Goal: Task Accomplishment & Management: Manage account settings

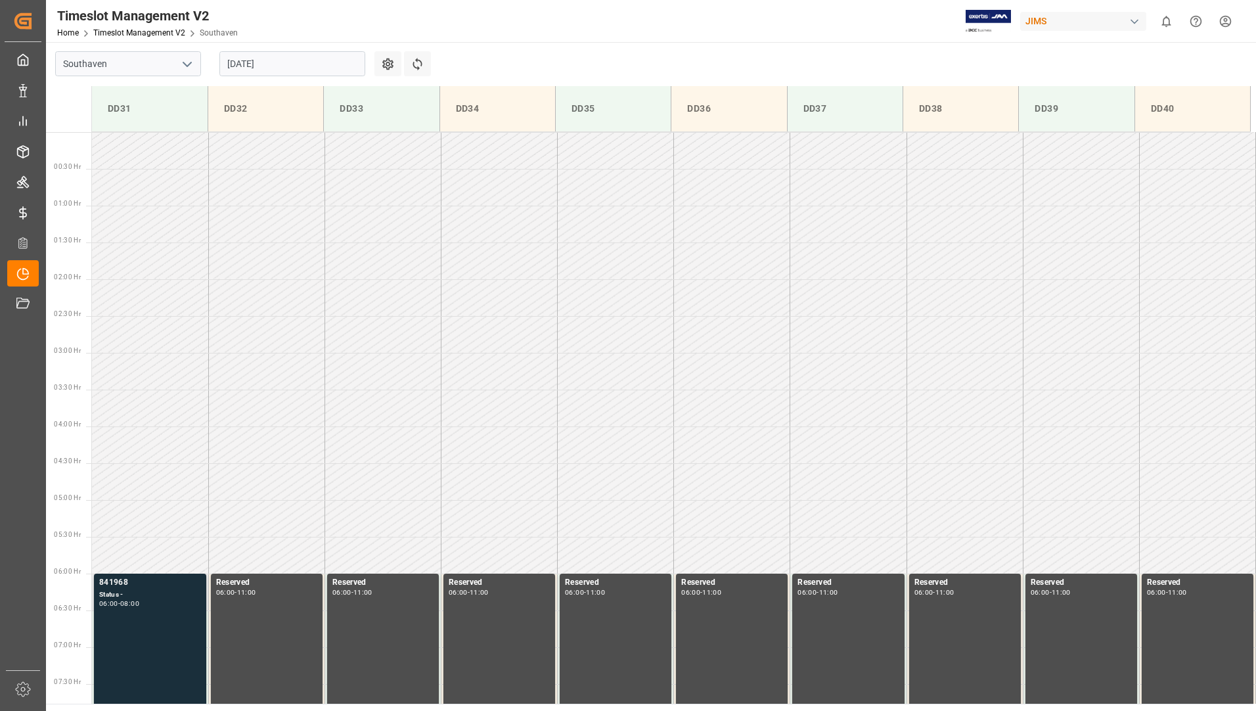
scroll to position [433, 0]
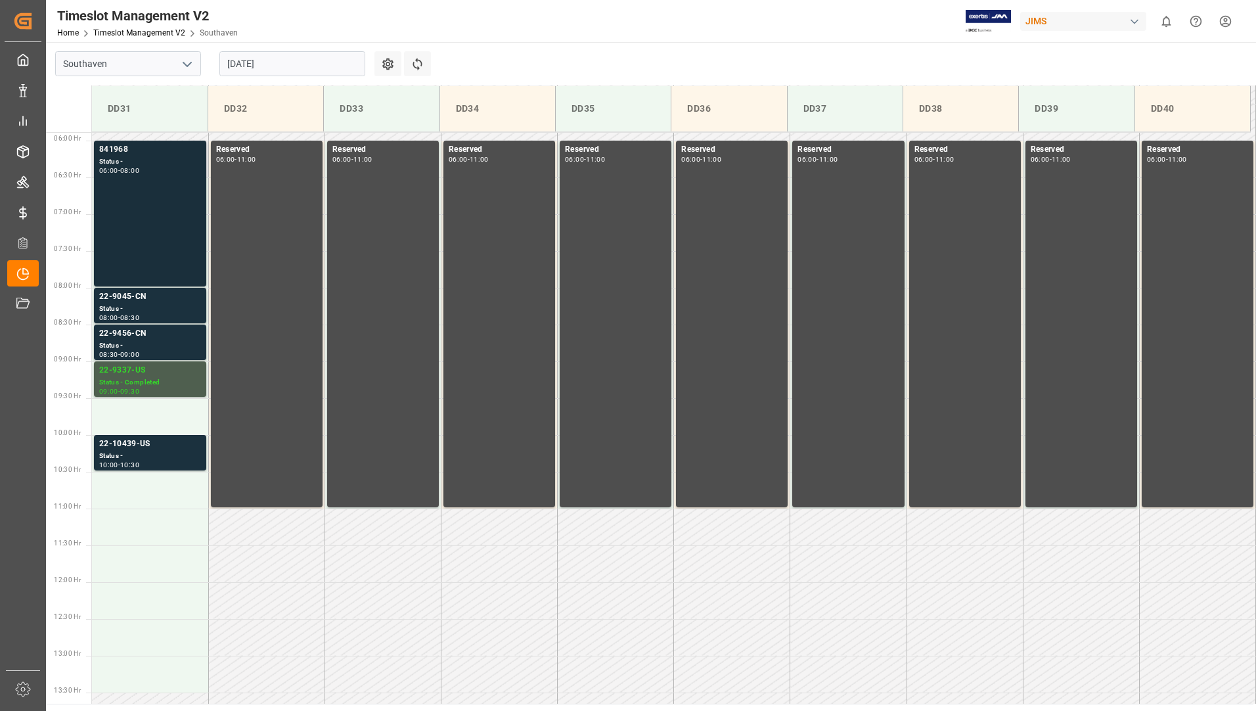
click at [150, 215] on div "841968 Status - 06:00 - 08:00" at bounding box center [150, 213] width 102 height 141
click at [125, 307] on div "Status -" at bounding box center [150, 308] width 102 height 11
click at [124, 344] on div "Status -" at bounding box center [150, 345] width 102 height 11
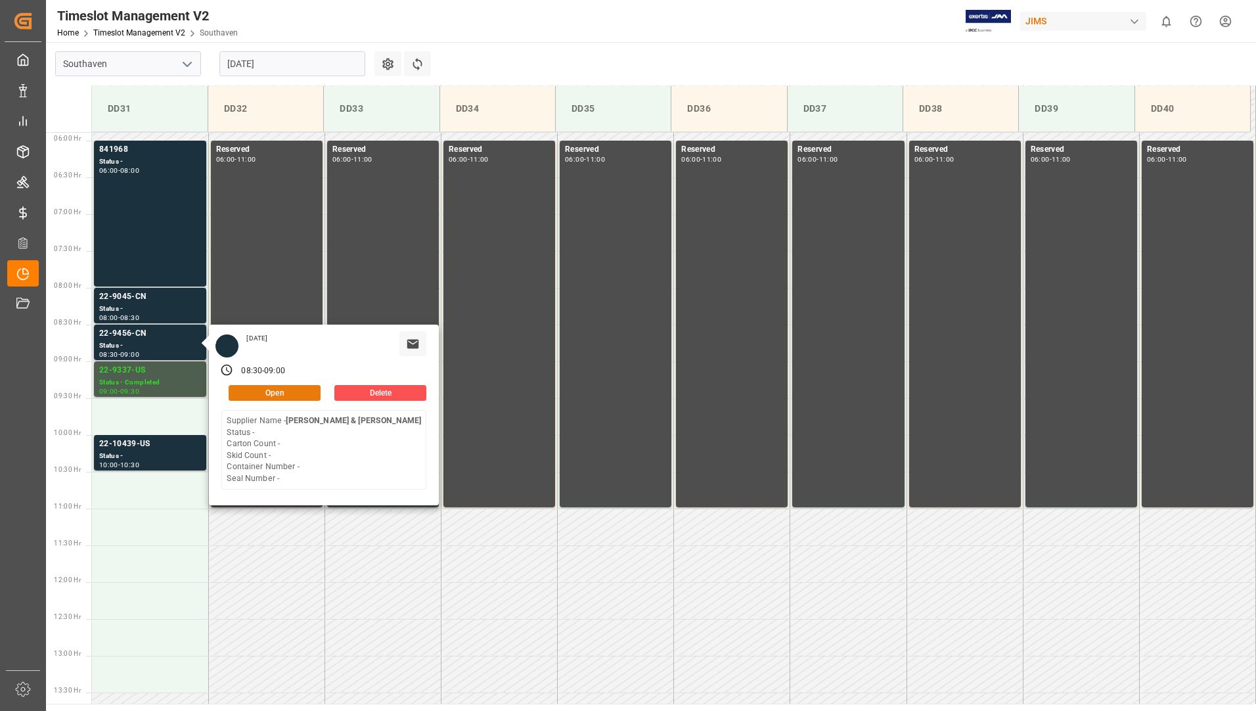
click at [238, 393] on button "Open" at bounding box center [275, 393] width 92 height 16
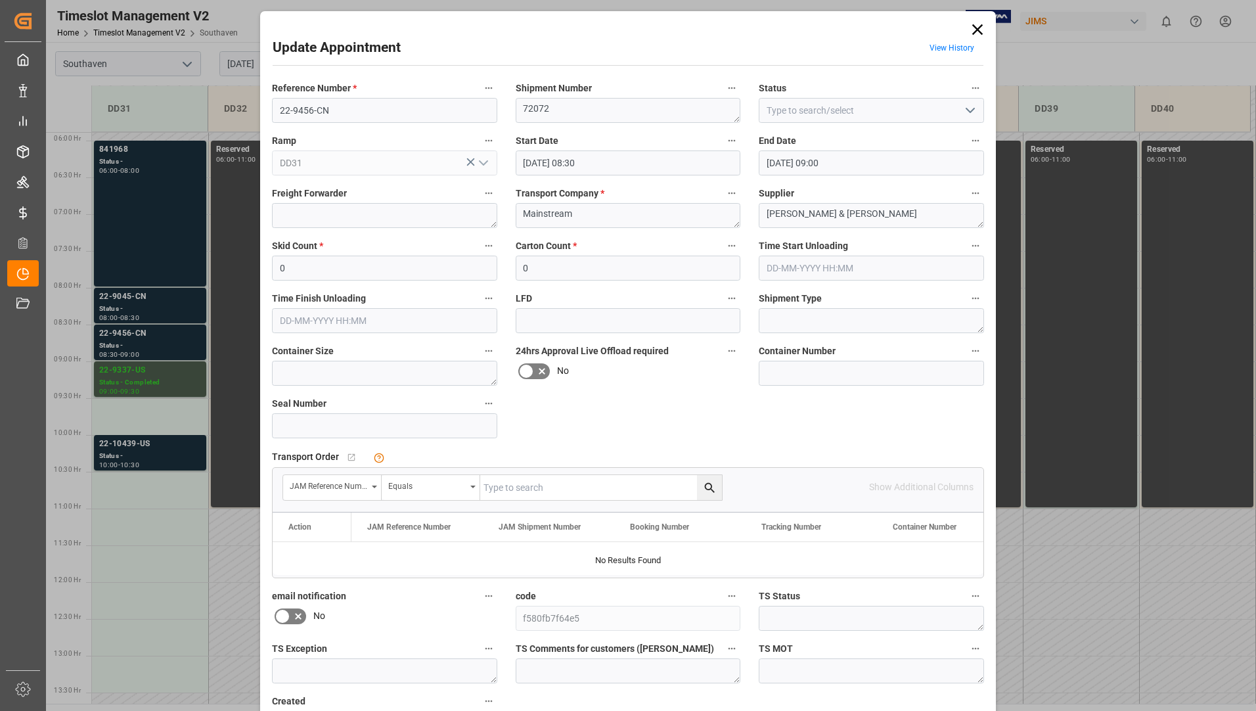
click at [960, 113] on button "open menu" at bounding box center [969, 110] width 20 height 20
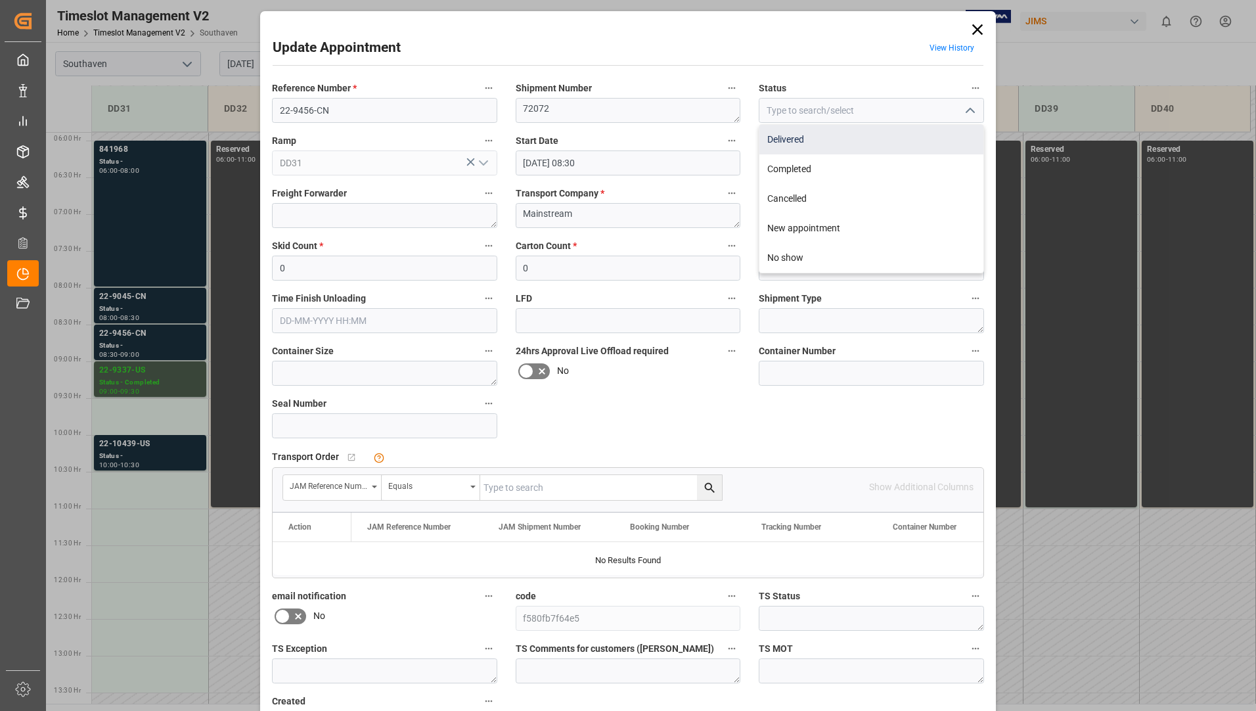
click at [927, 139] on div "Delivered" at bounding box center [871, 140] width 224 height 30
type input "Delivered"
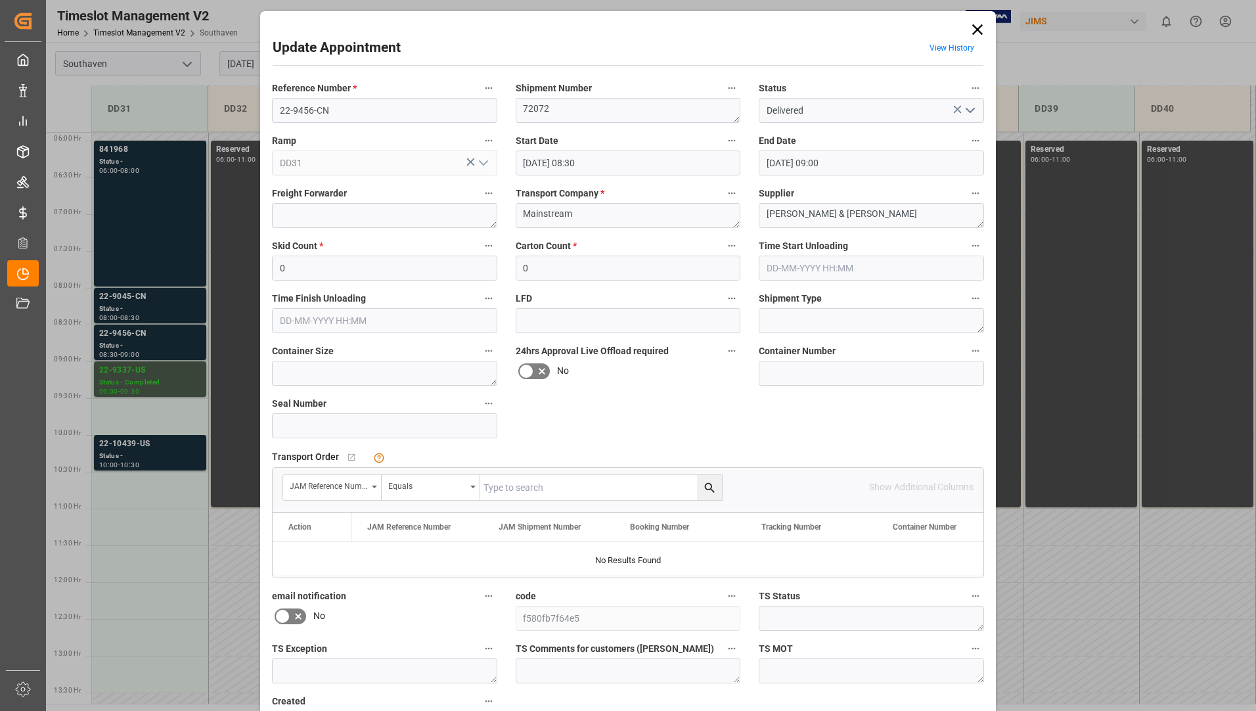
scroll to position [92, 0]
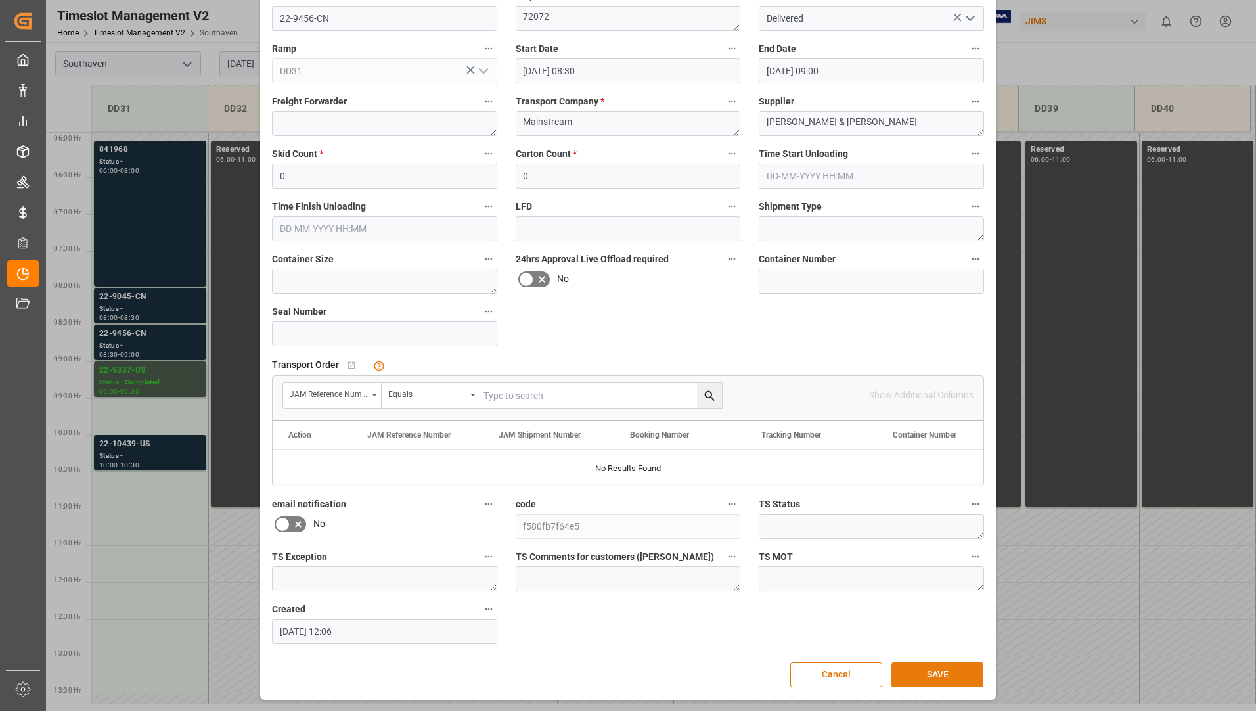
click at [909, 674] on button "SAVE" at bounding box center [937, 674] width 92 height 25
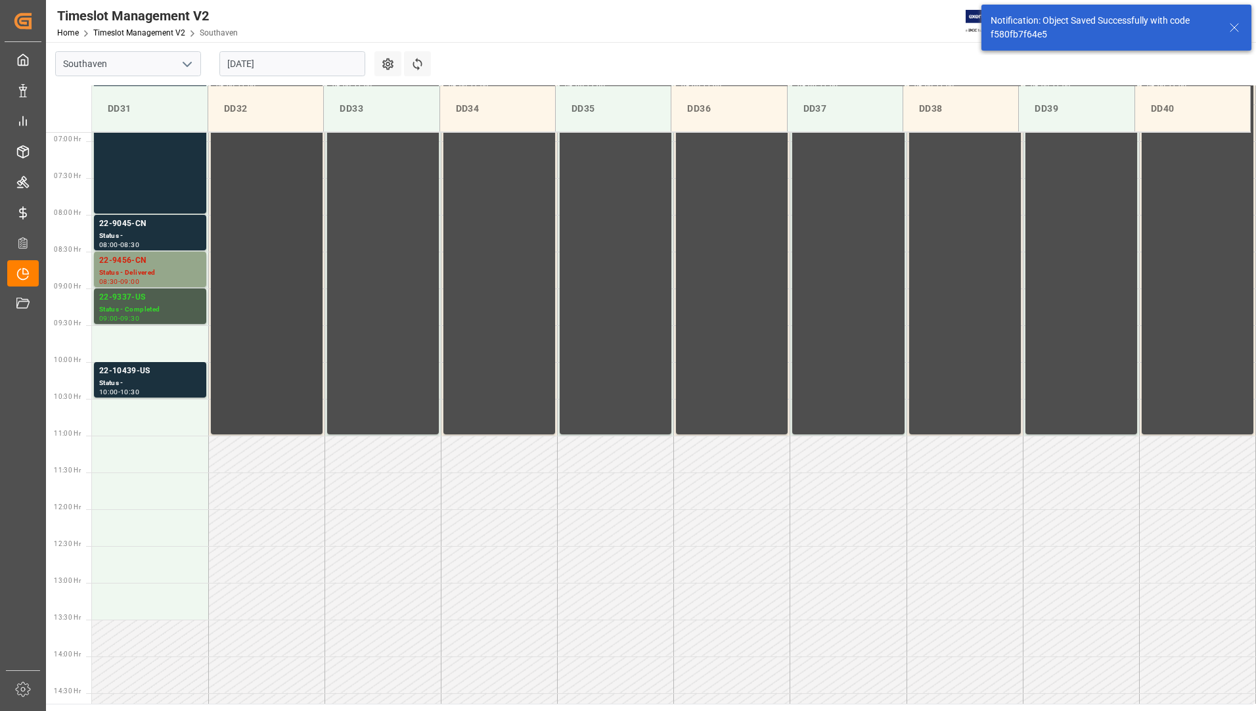
scroll to position [506, 0]
click at [127, 384] on div "Status -" at bounding box center [150, 382] width 102 height 11
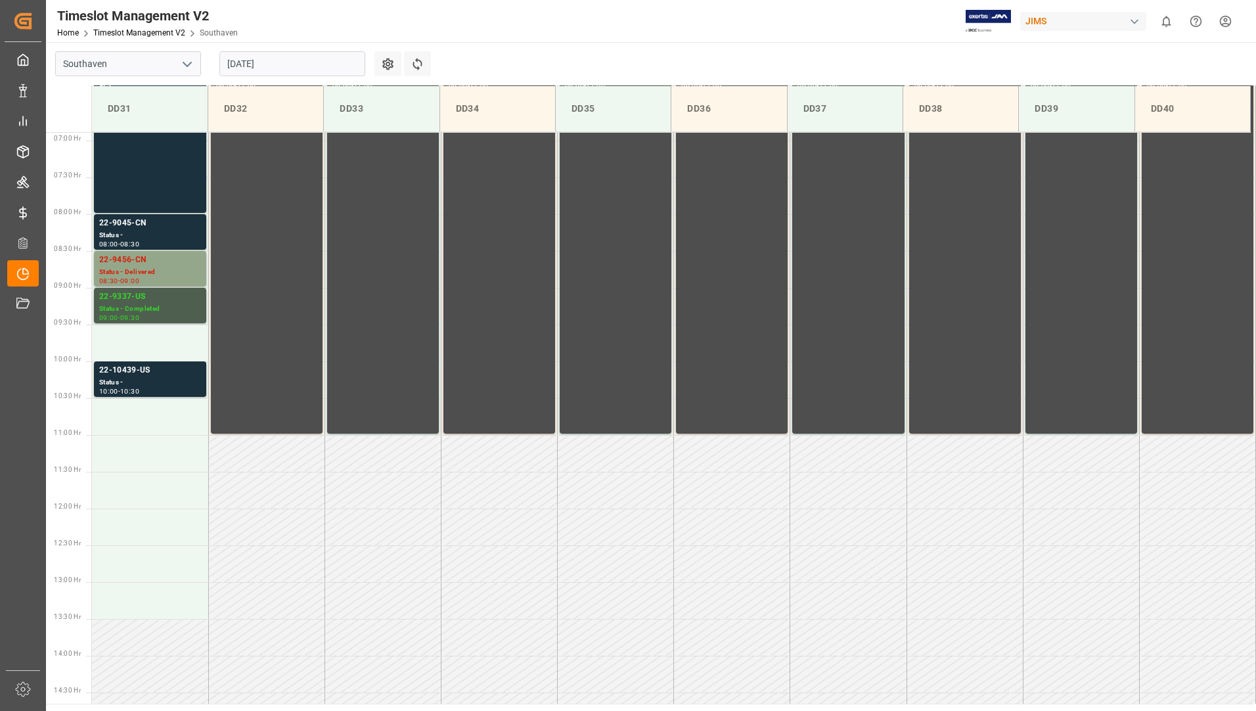
click at [135, 297] on div "22-9337-US" at bounding box center [150, 296] width 102 height 13
click at [141, 267] on div "Status - Delivered" at bounding box center [150, 272] width 102 height 11
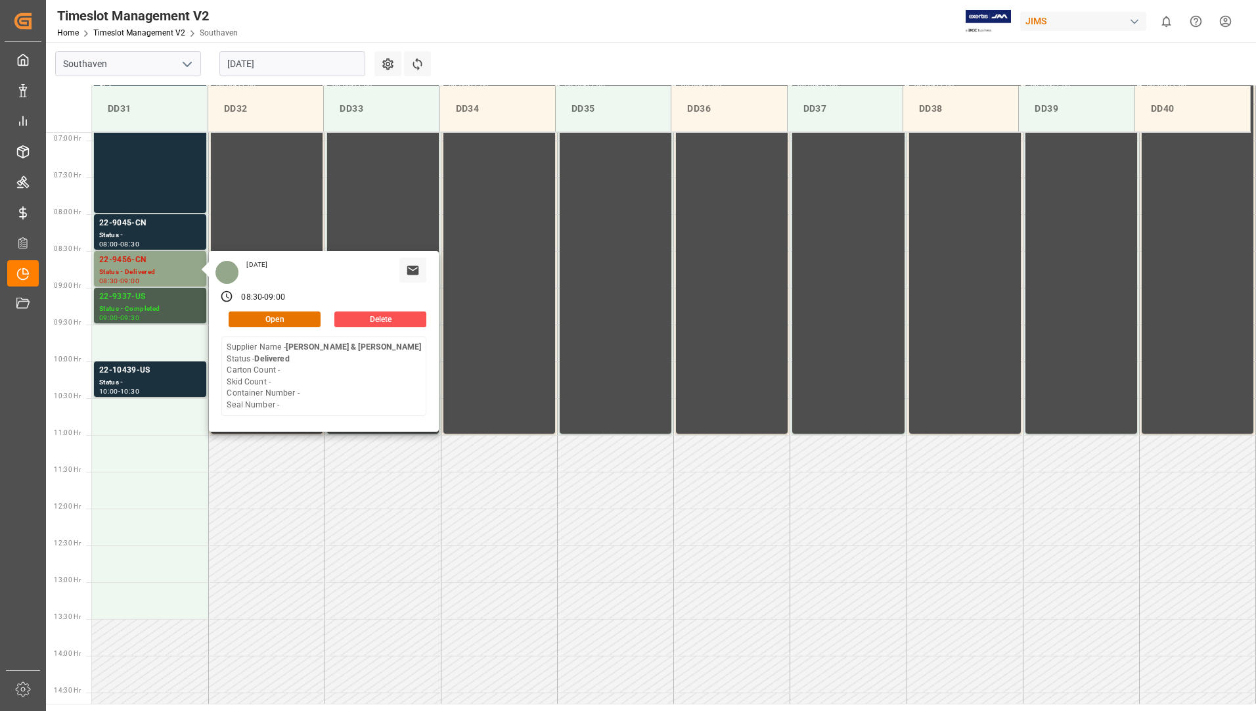
click at [321, 66] on input "[DATE]" at bounding box center [292, 63] width 146 height 25
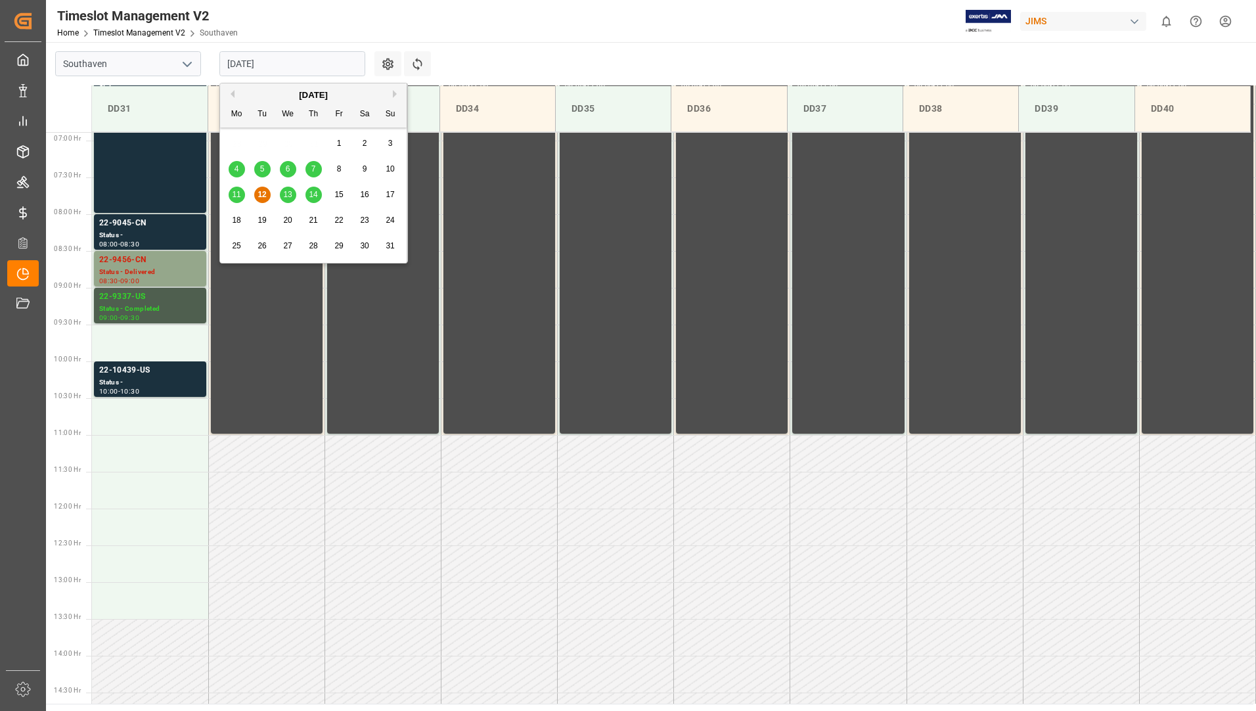
click at [287, 192] on span "13" at bounding box center [287, 194] width 9 height 9
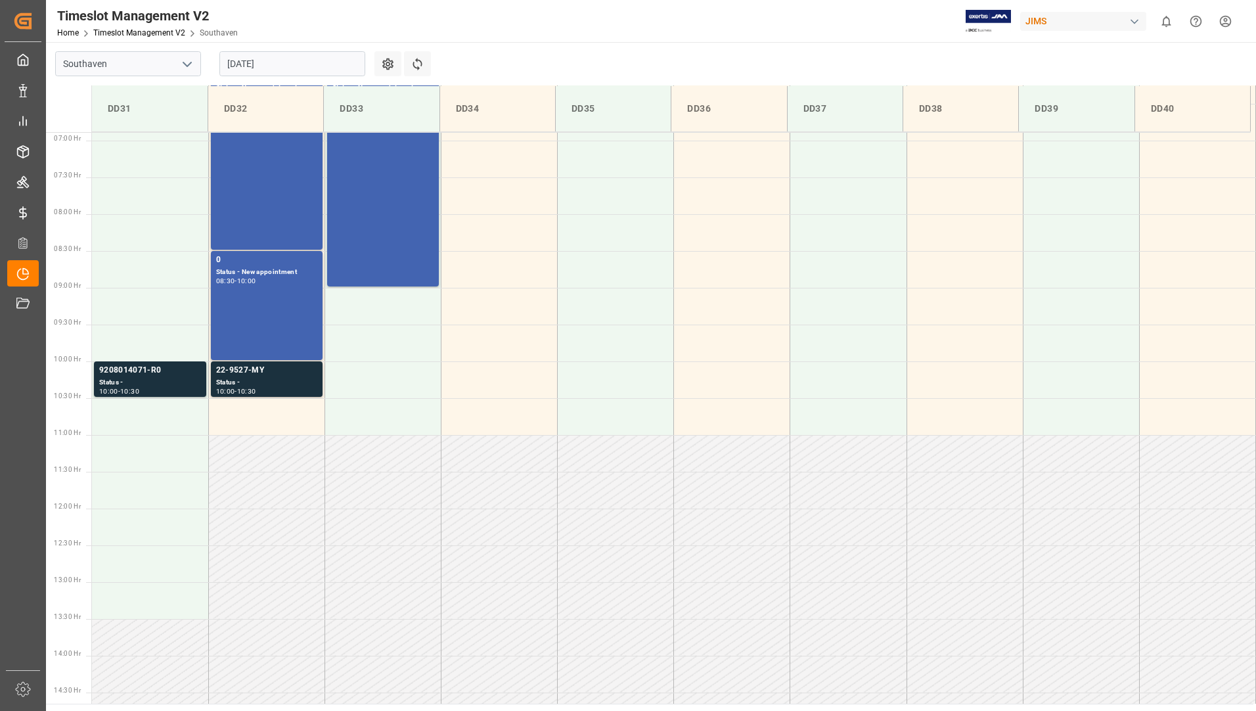
click at [324, 66] on input "[DATE]" at bounding box center [292, 63] width 146 height 25
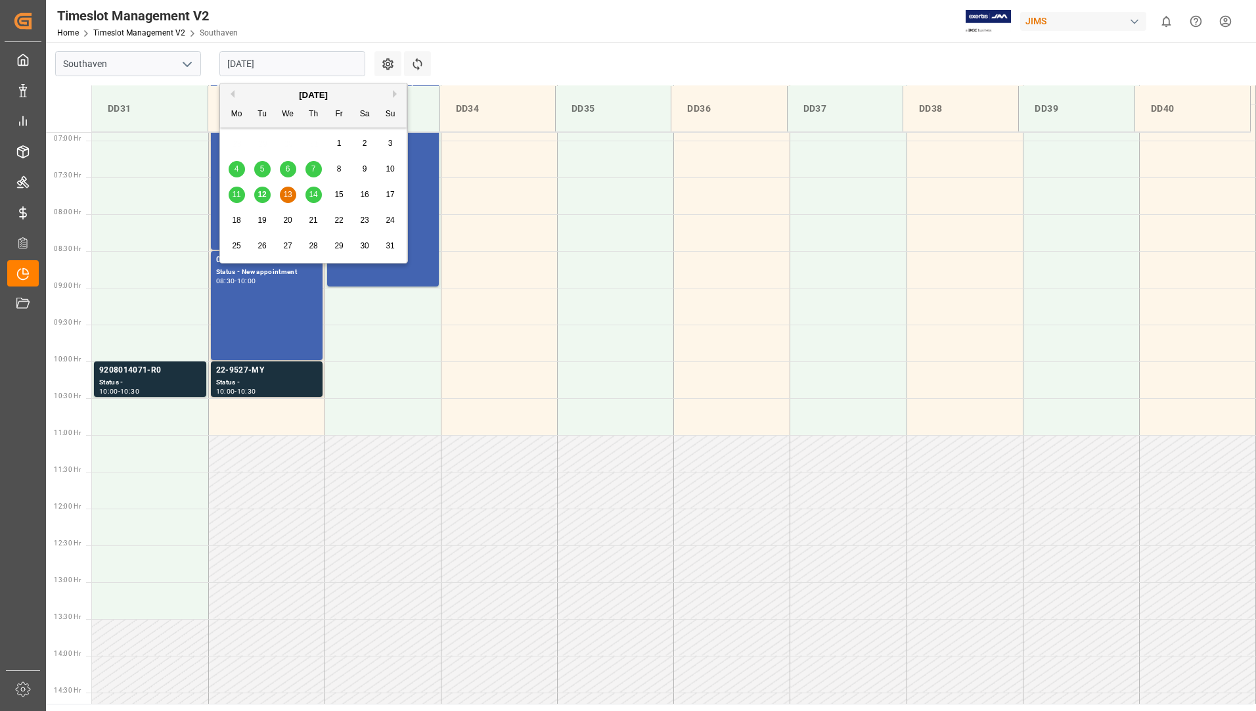
click at [313, 189] on div "14" at bounding box center [313, 195] width 16 height 16
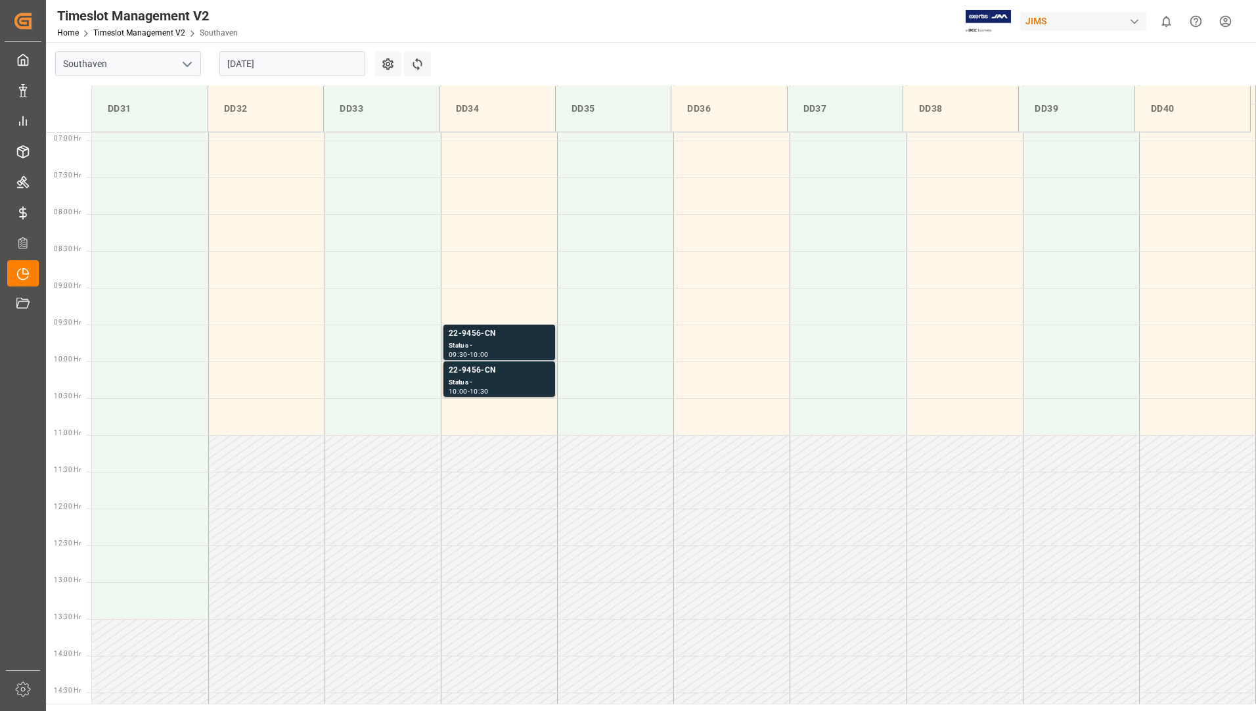
click at [472, 341] on div "Status -" at bounding box center [499, 345] width 101 height 11
click at [469, 365] on div "22-9456-CN" at bounding box center [499, 370] width 101 height 13
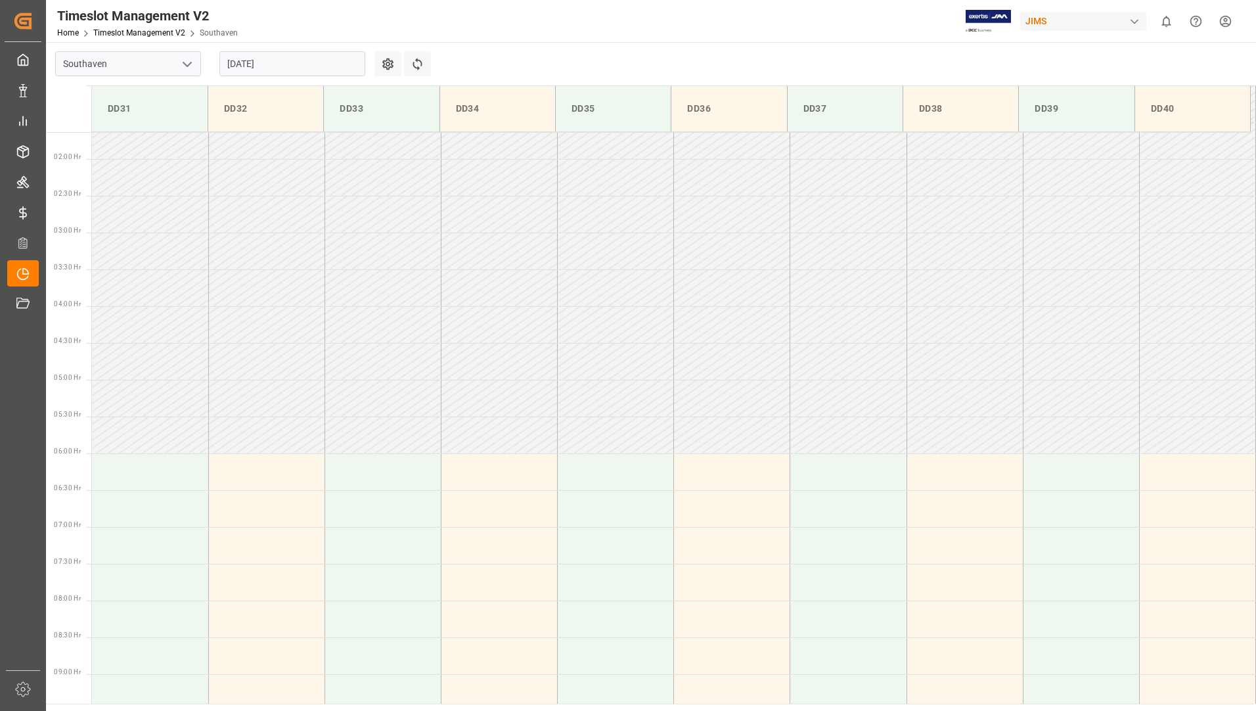
scroll to position [112, 0]
click at [277, 60] on input "[DATE]" at bounding box center [292, 63] width 146 height 25
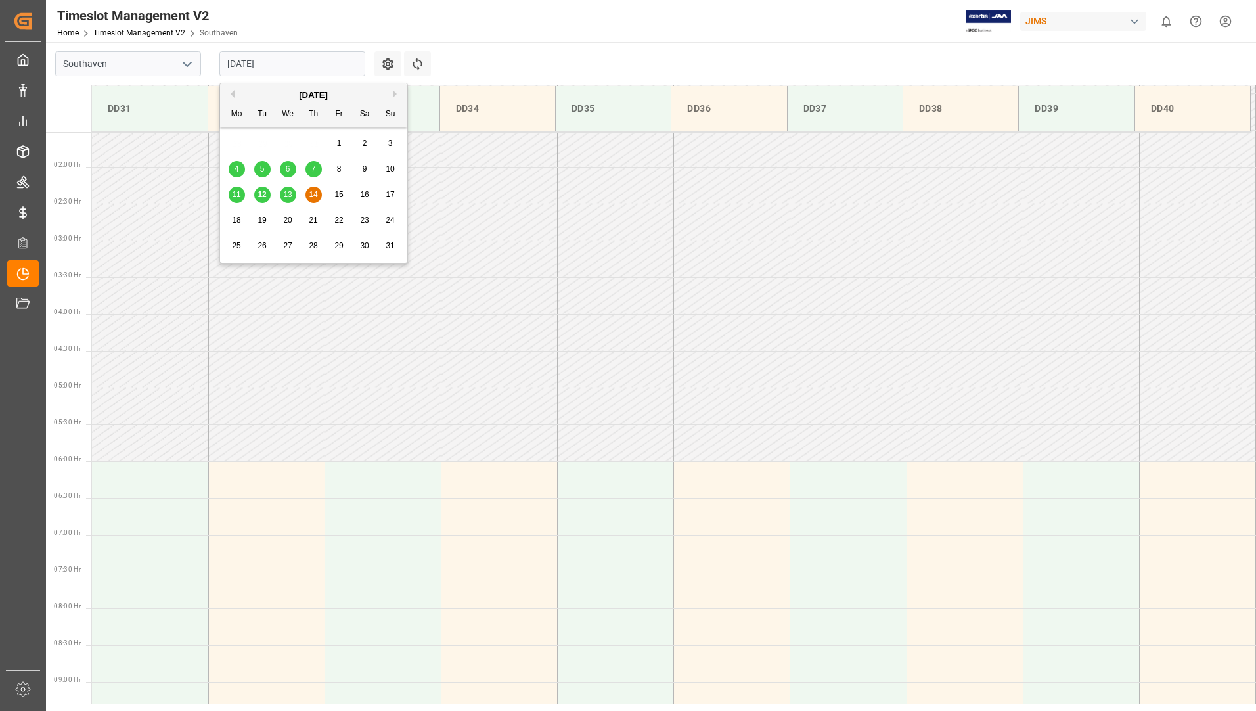
click at [284, 195] on span "13" at bounding box center [287, 194] width 9 height 9
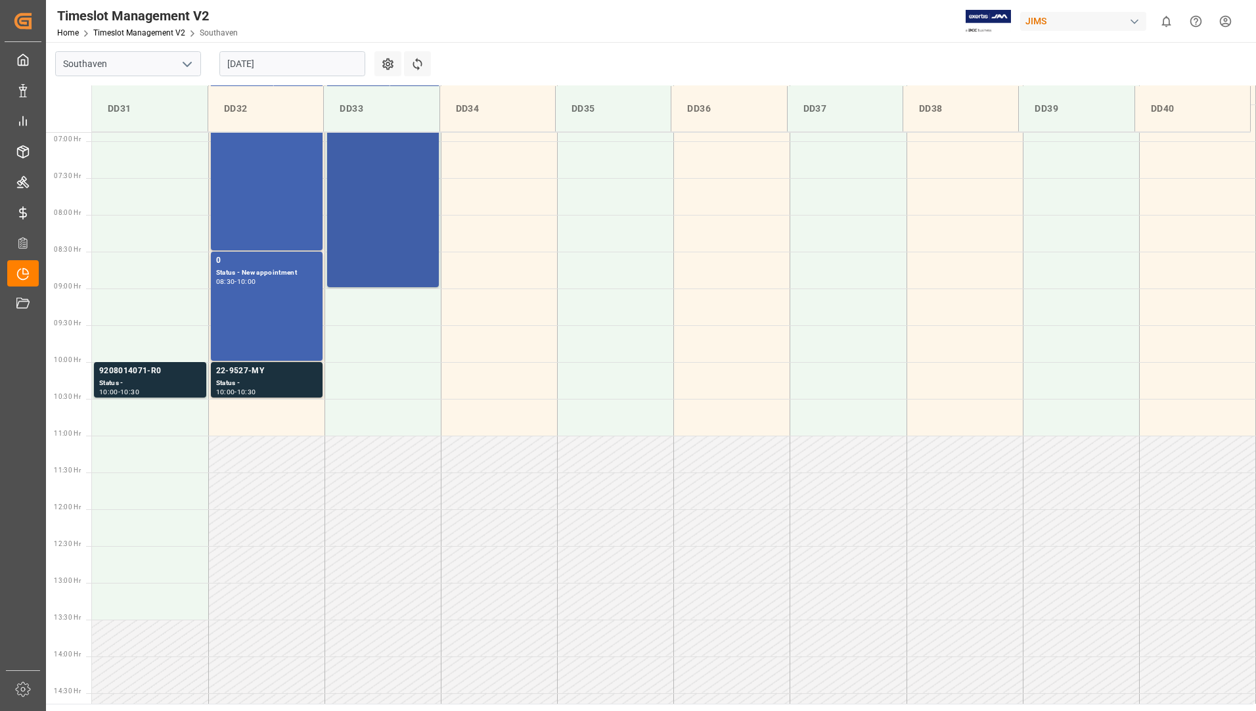
scroll to position [506, 0]
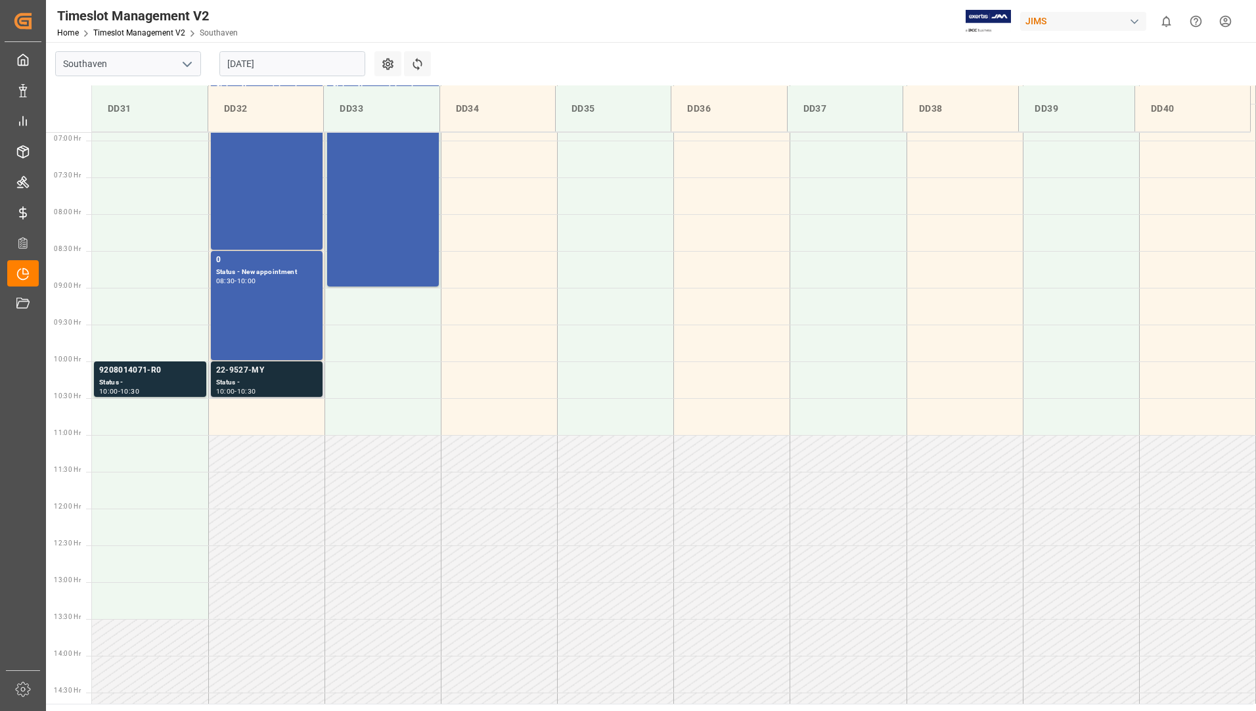
click at [280, 376] on div "22-9527-MY" at bounding box center [266, 370] width 101 height 13
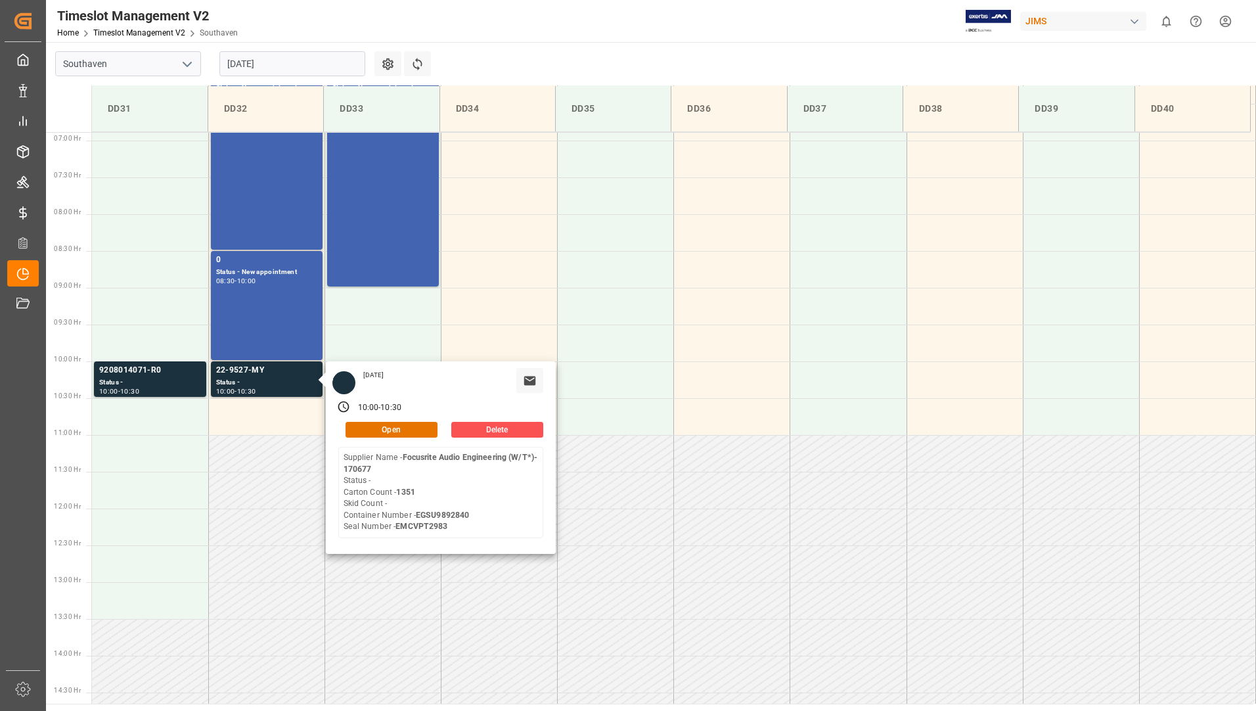
click at [325, 70] on input "[DATE]" at bounding box center [292, 63] width 146 height 25
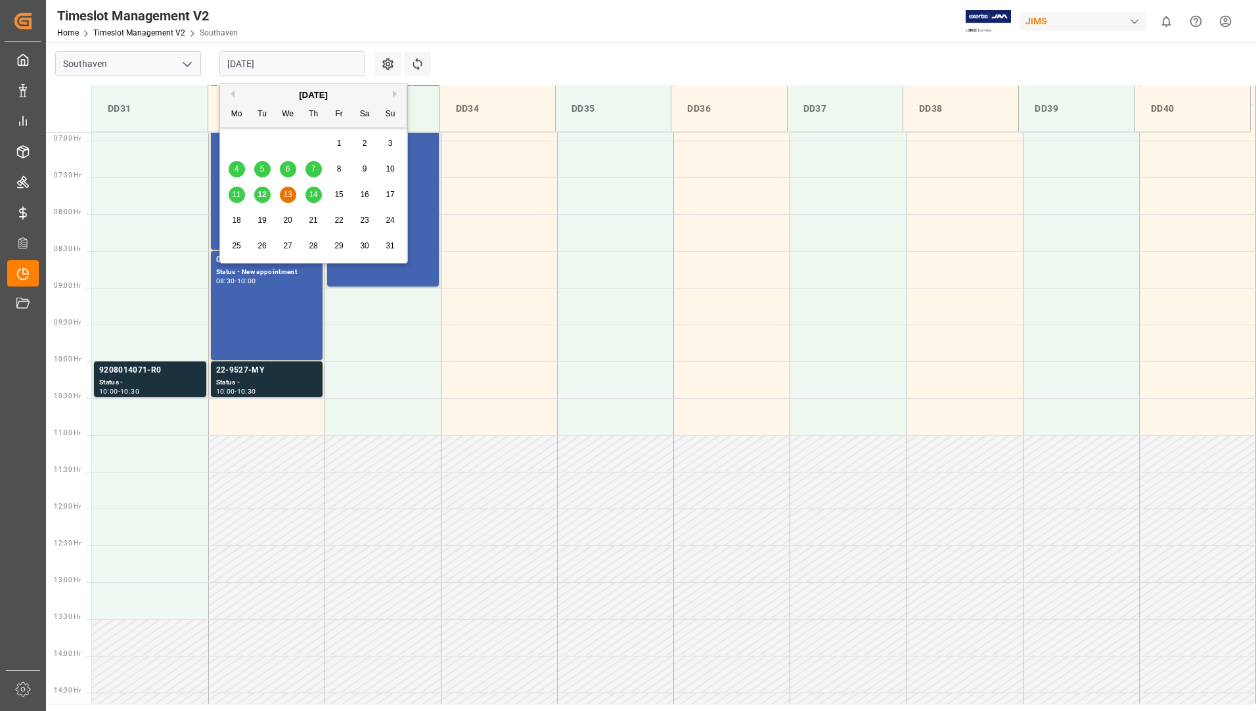
click at [316, 196] on span "14" at bounding box center [313, 194] width 9 height 9
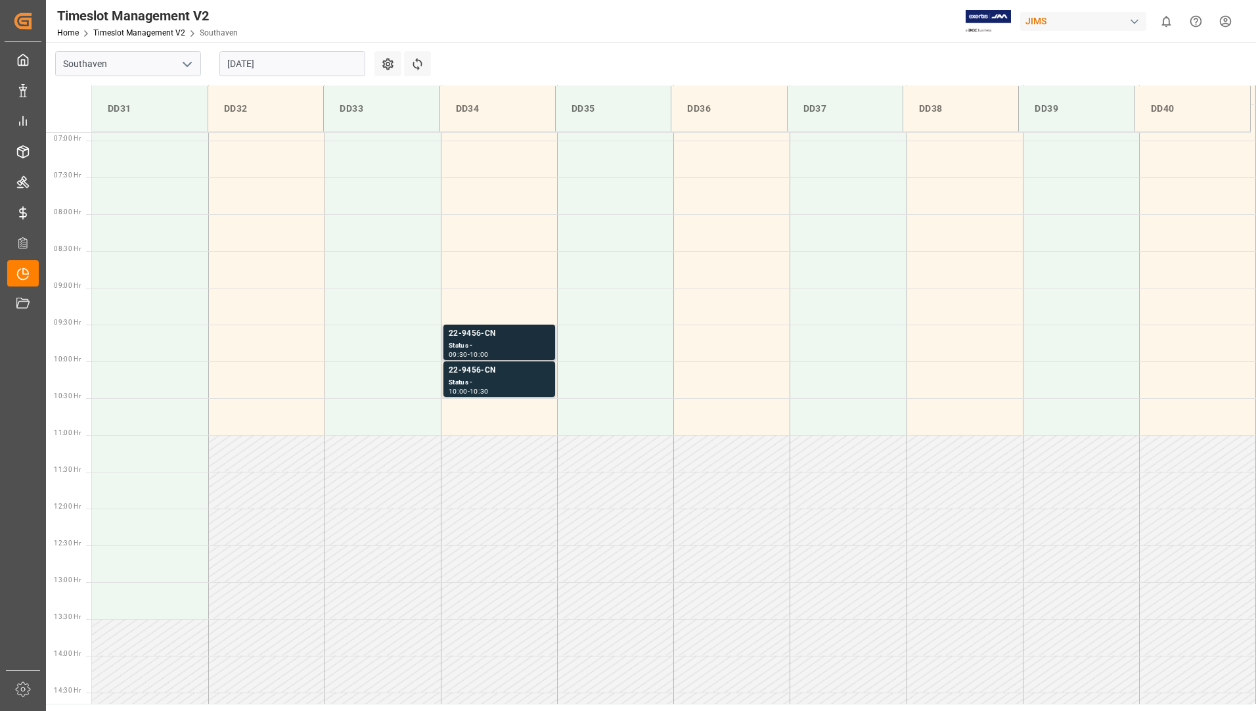
click at [455, 344] on div "Status -" at bounding box center [499, 345] width 101 height 11
click at [467, 384] on div "Status -" at bounding box center [499, 382] width 101 height 11
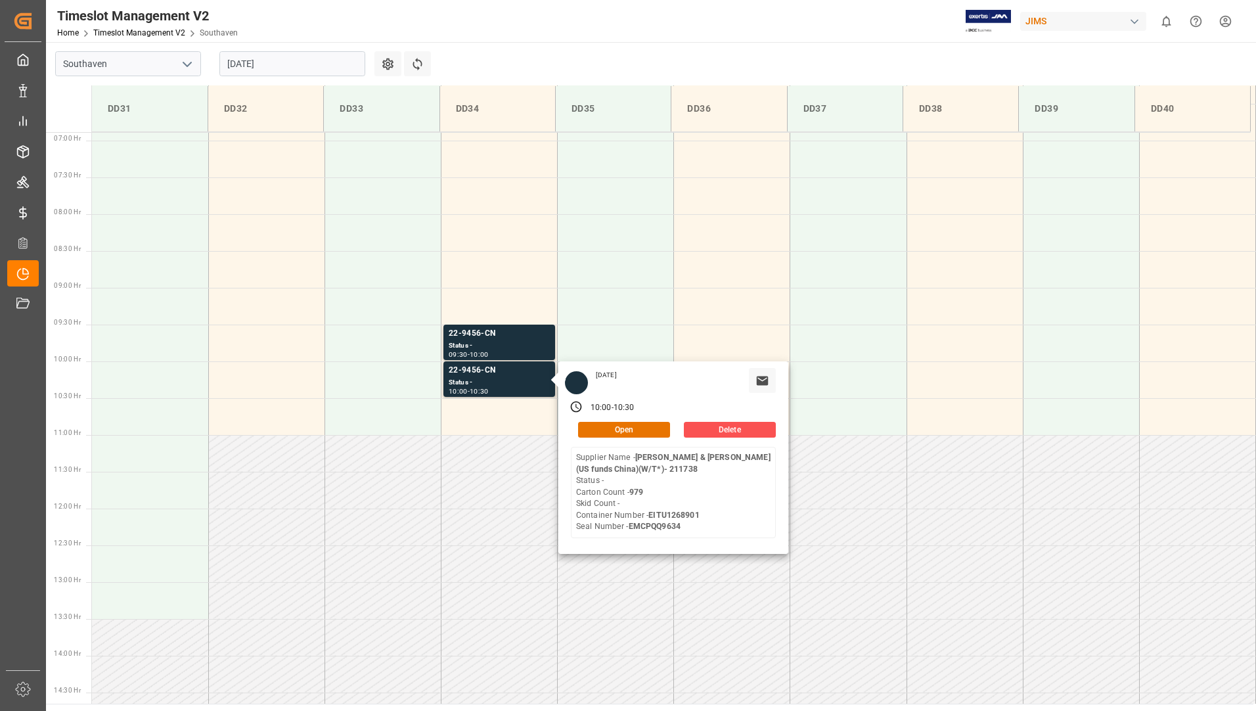
click at [336, 58] on input "[DATE]" at bounding box center [292, 63] width 146 height 25
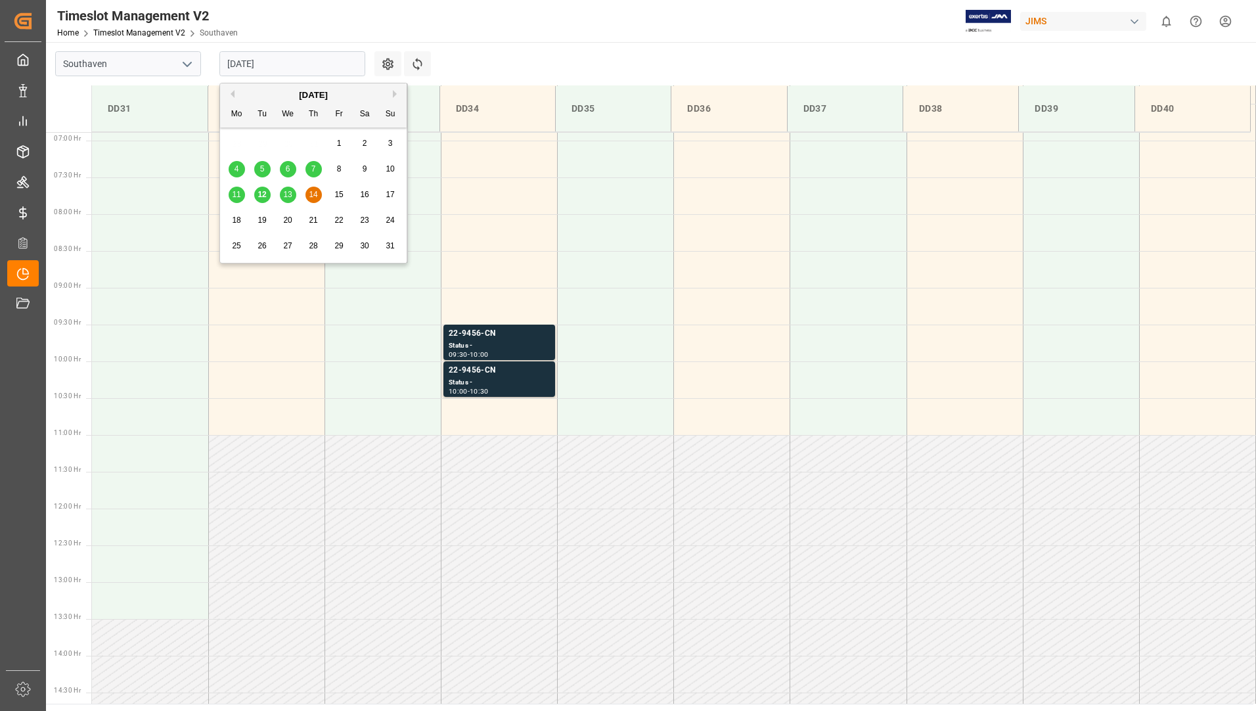
click at [342, 192] on span "15" at bounding box center [338, 194] width 9 height 9
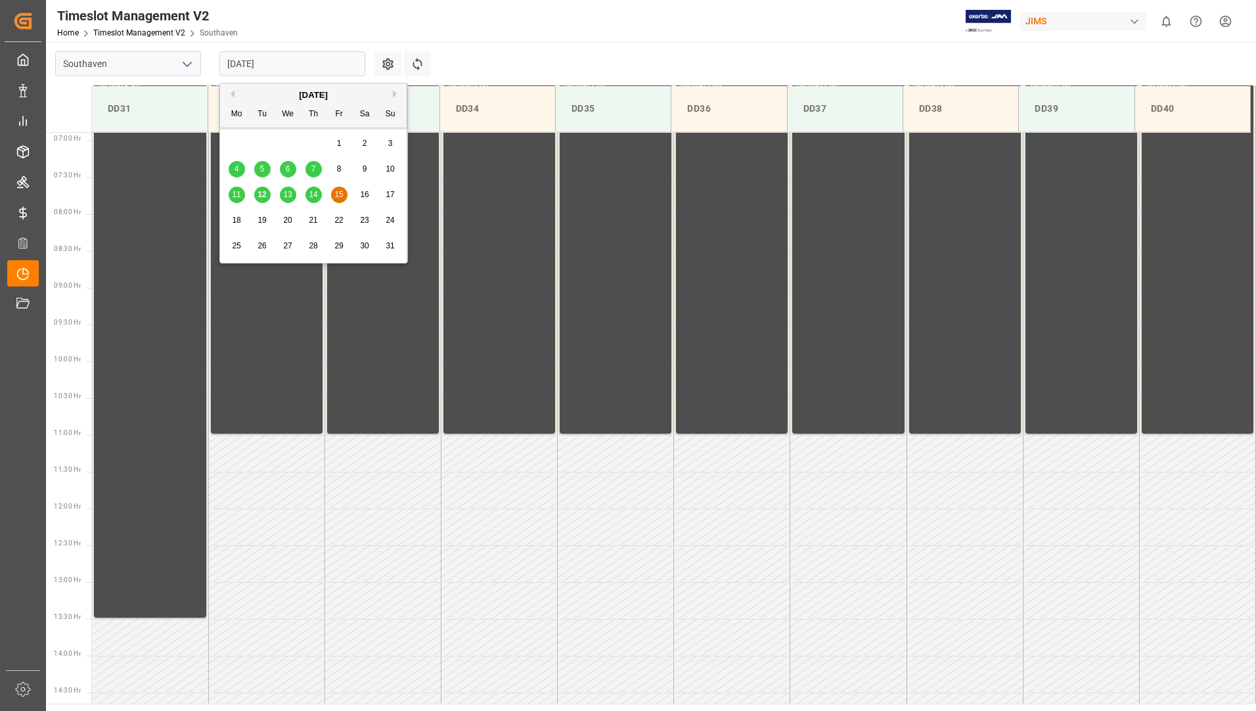
click at [314, 59] on input "[DATE]" at bounding box center [292, 63] width 146 height 25
